Goal: Go to known website: Go to known website

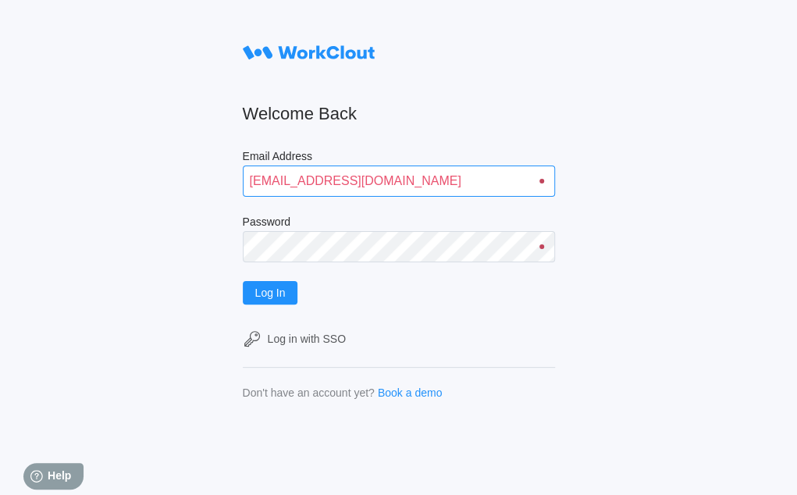
type input "[EMAIL_ADDRESS][DOMAIN_NAME]"
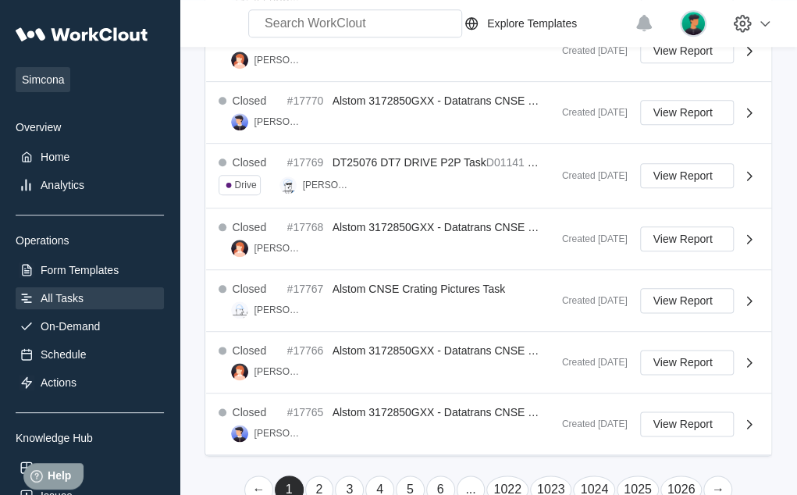
scroll to position [591, 0]
